Goal: Task Accomplishment & Management: Manage account settings

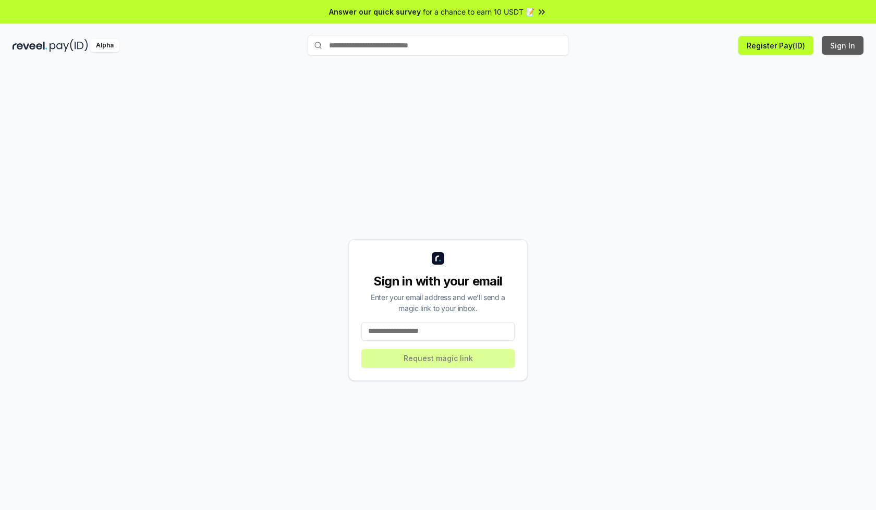
click at [843, 45] on button "Sign In" at bounding box center [842, 45] width 42 height 19
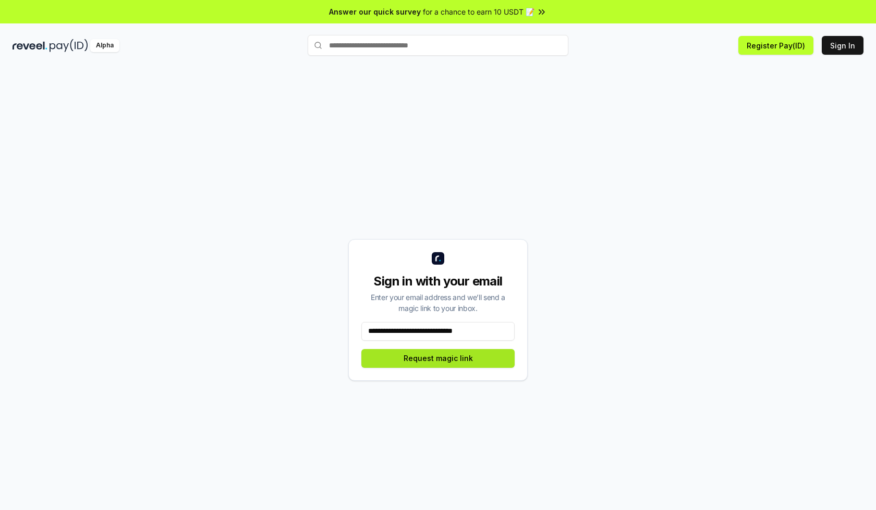
type input "**********"
click at [438, 358] on button "Request magic link" at bounding box center [437, 358] width 153 height 19
